Goal: Task Accomplishment & Management: Use online tool/utility

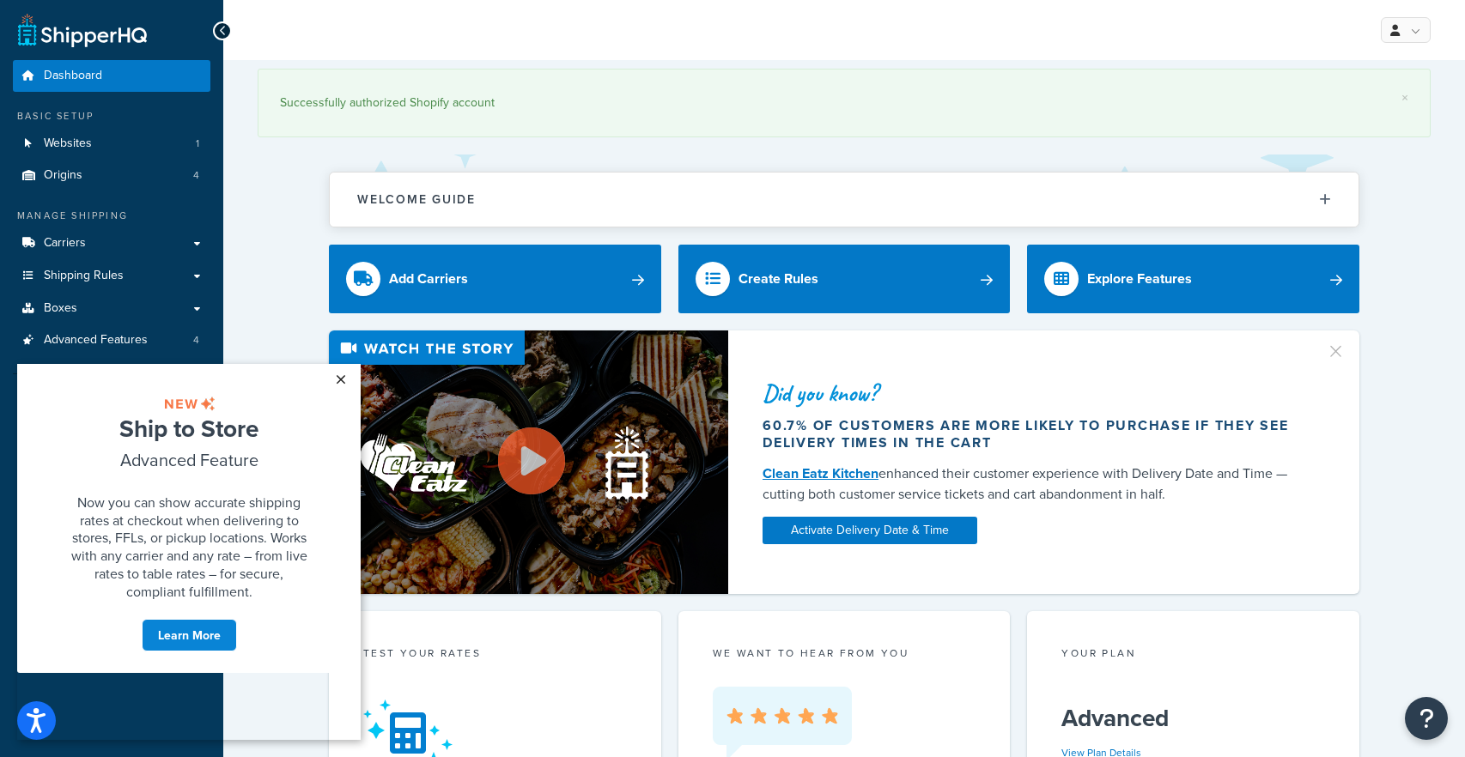
click at [346, 376] on link "×" at bounding box center [340, 379] width 30 height 31
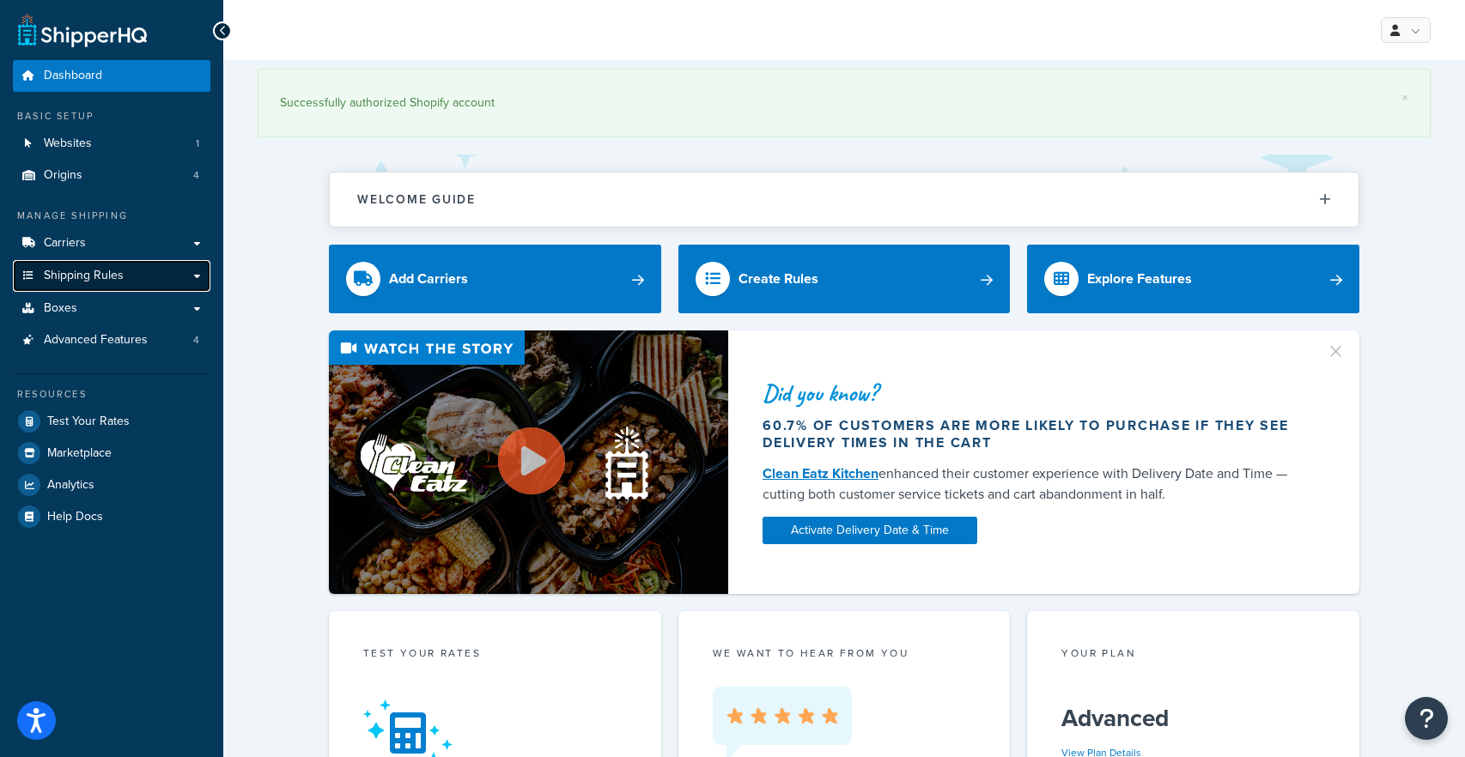
click at [203, 278] on link "Shipping Rules" at bounding box center [111, 276] width 197 height 32
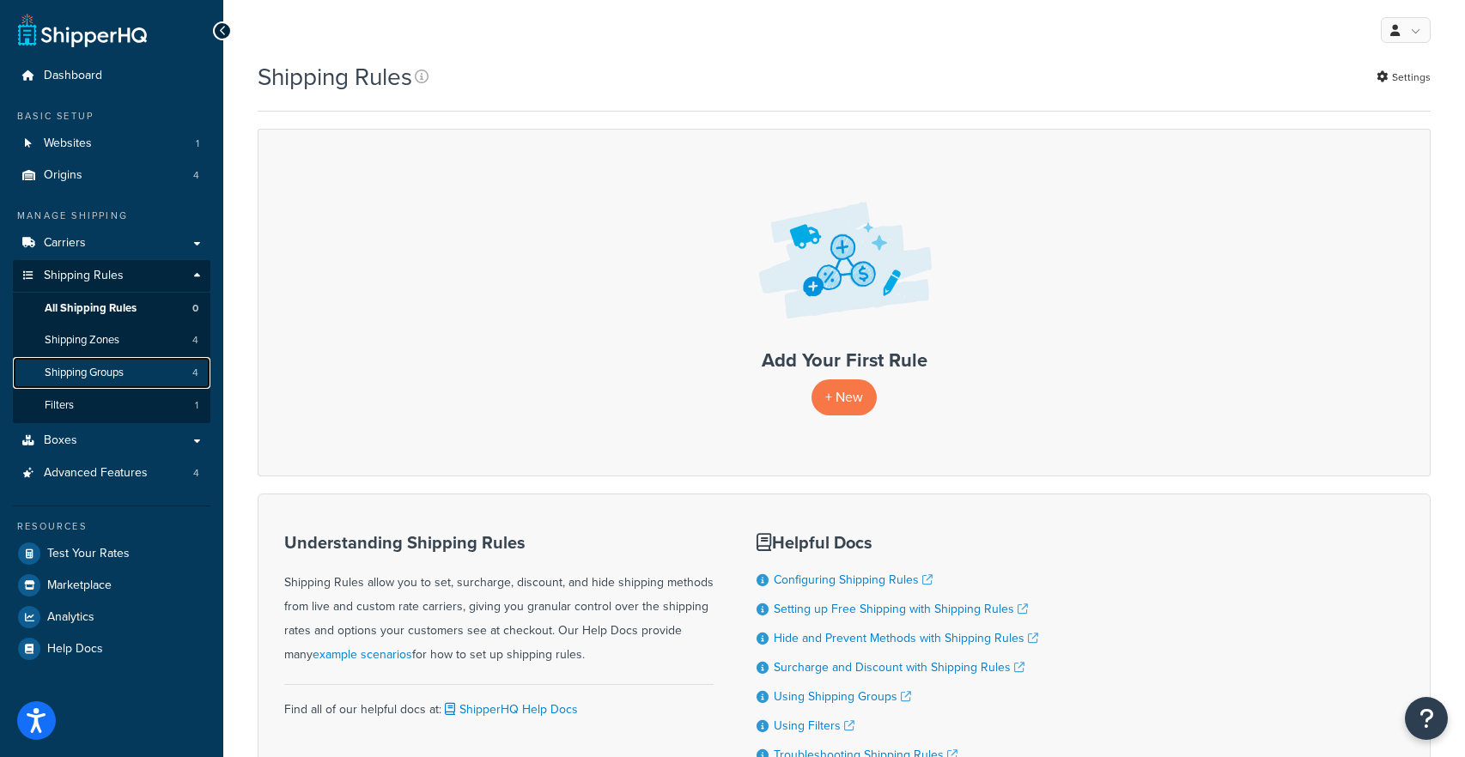
click at [155, 370] on link "Shipping Groups 4" at bounding box center [111, 373] width 197 height 32
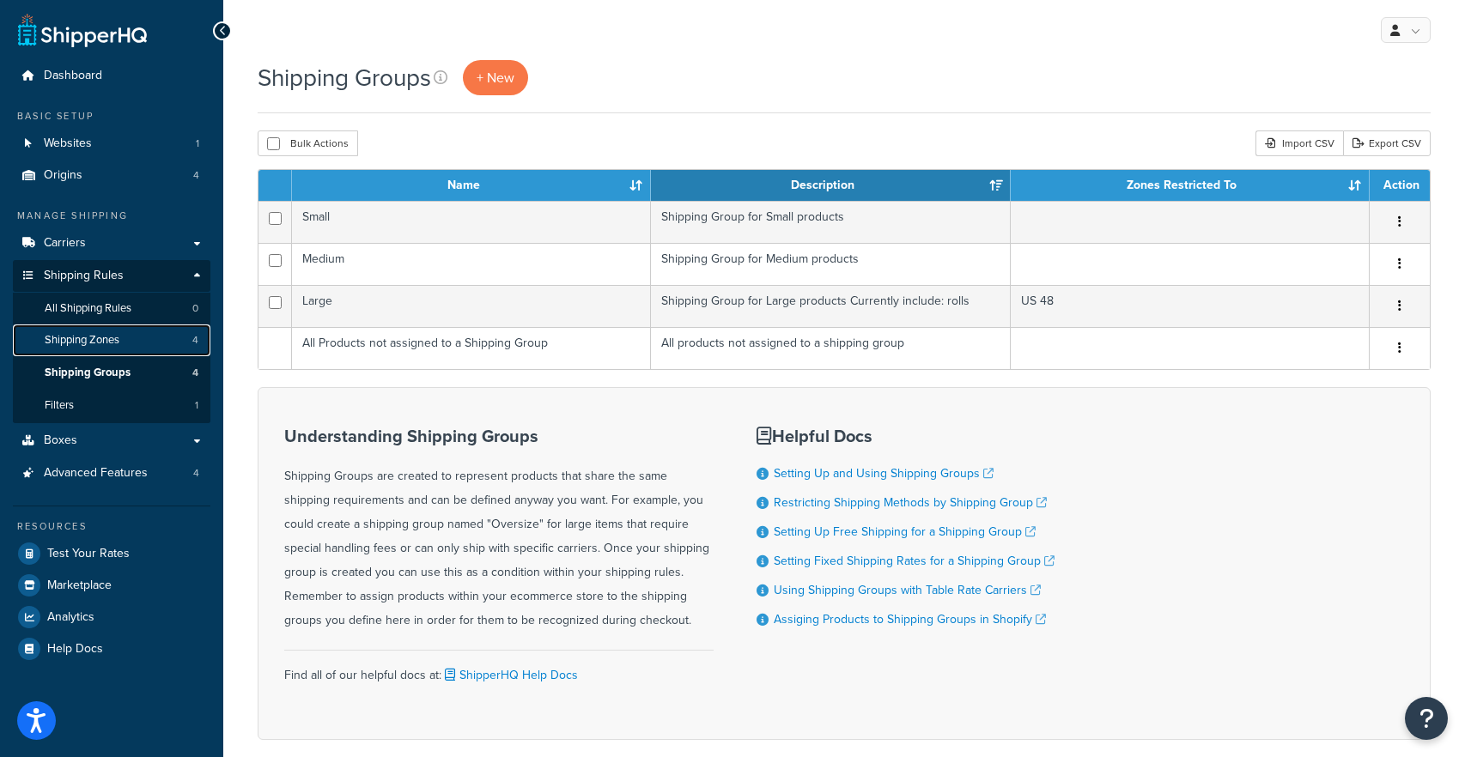
click at [149, 341] on link "Shipping Zones 4" at bounding box center [111, 341] width 197 height 32
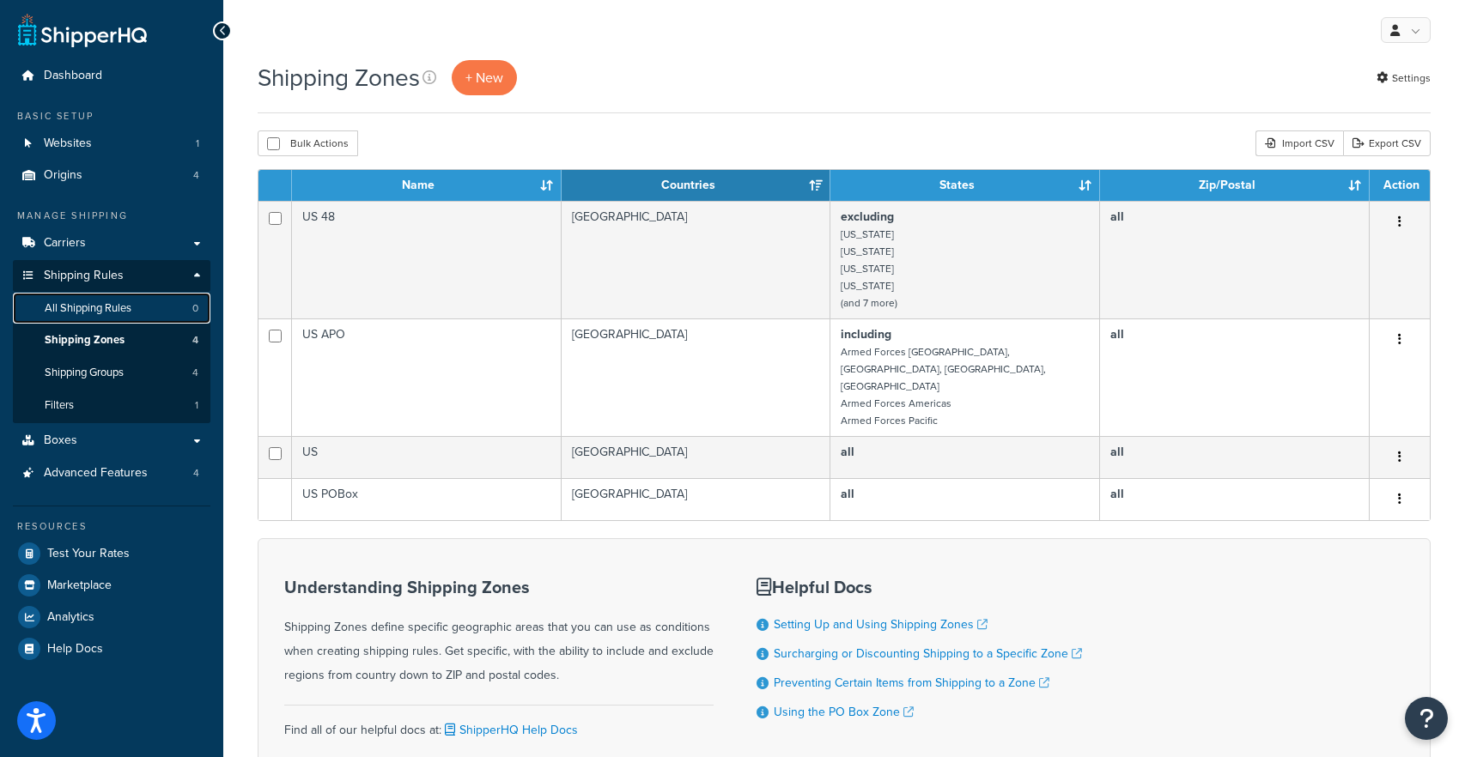
click at [172, 301] on link "All Shipping Rules 0" at bounding box center [111, 309] width 197 height 32
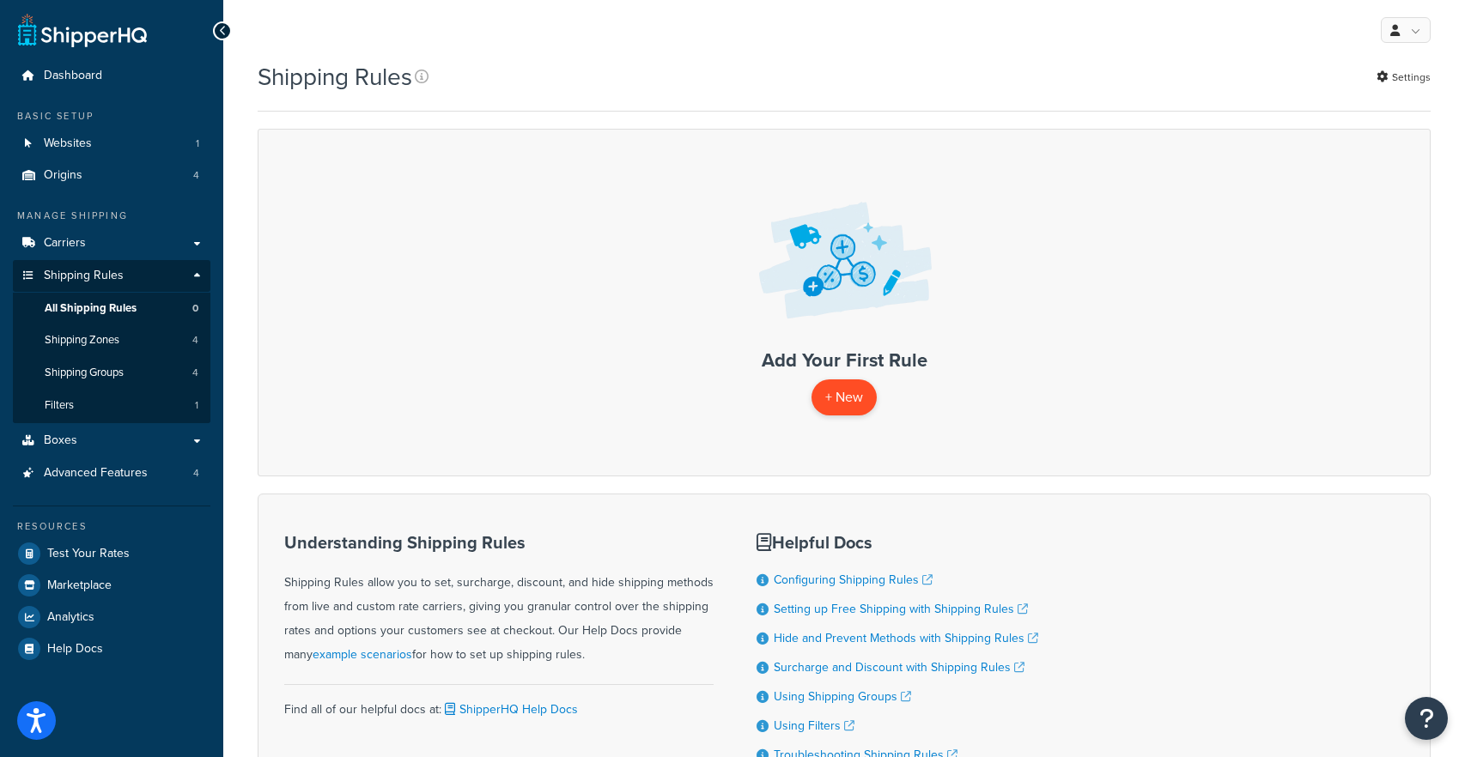
click at [854, 393] on p "+ New" at bounding box center [843, 397] width 65 height 35
